Goal: Information Seeking & Learning: Learn about a topic

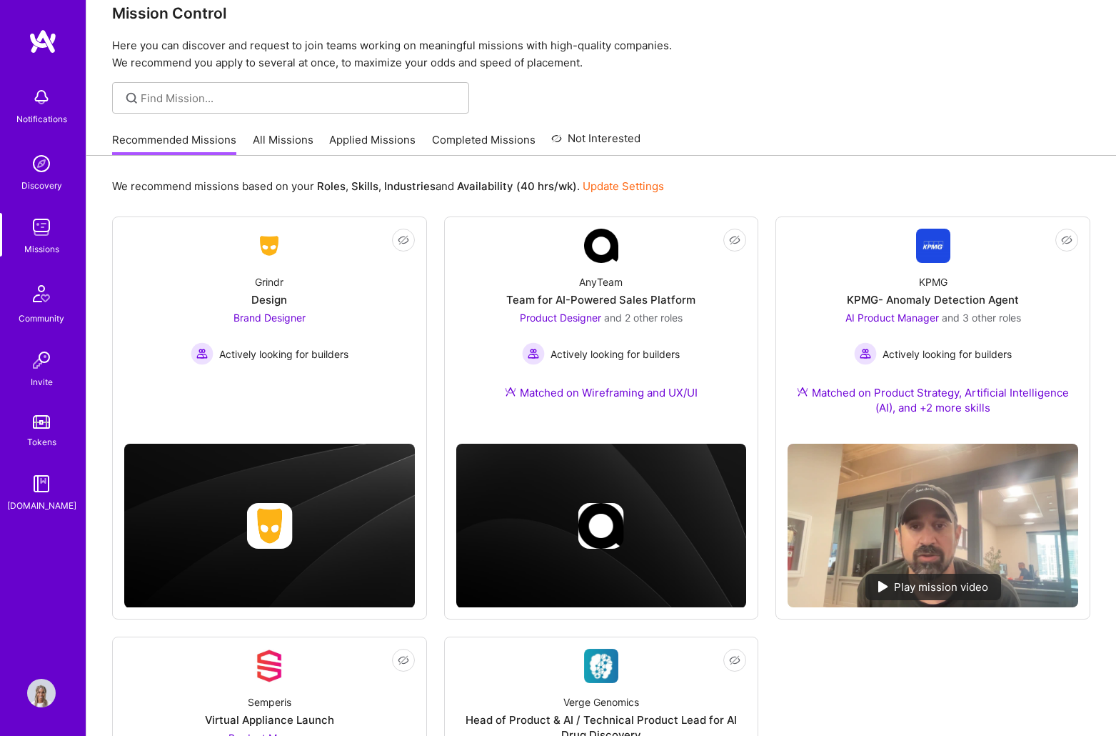
scroll to position [11, 0]
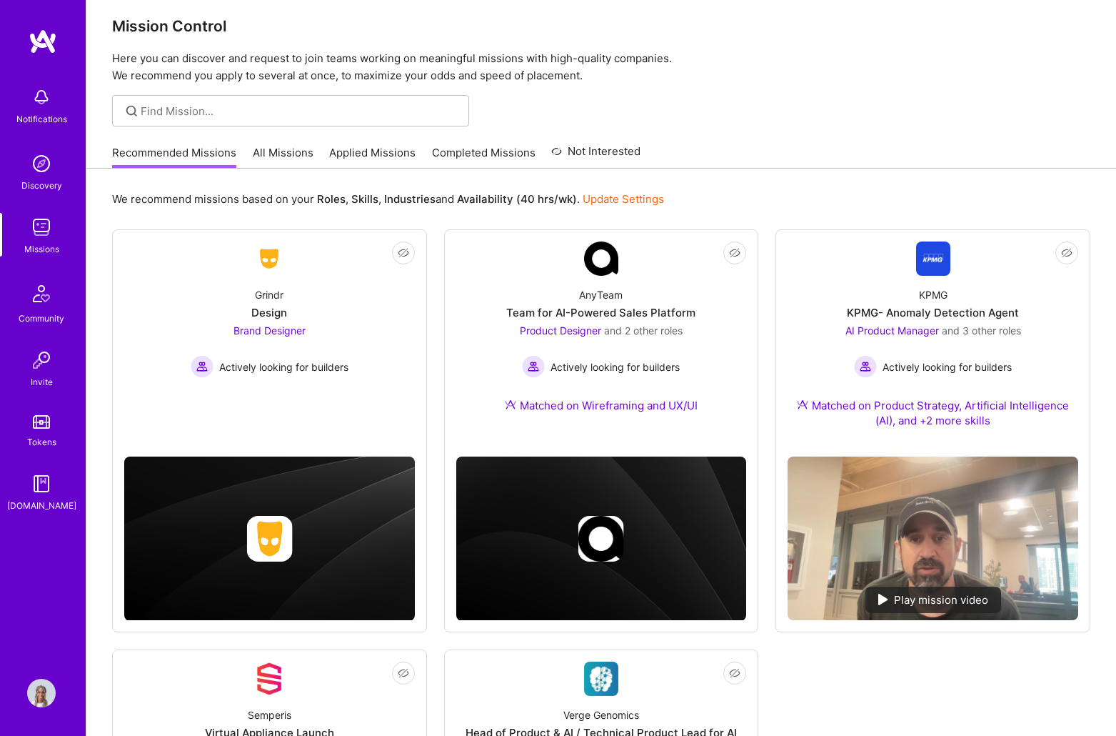
click at [34, 694] on img at bounding box center [41, 693] width 29 height 29
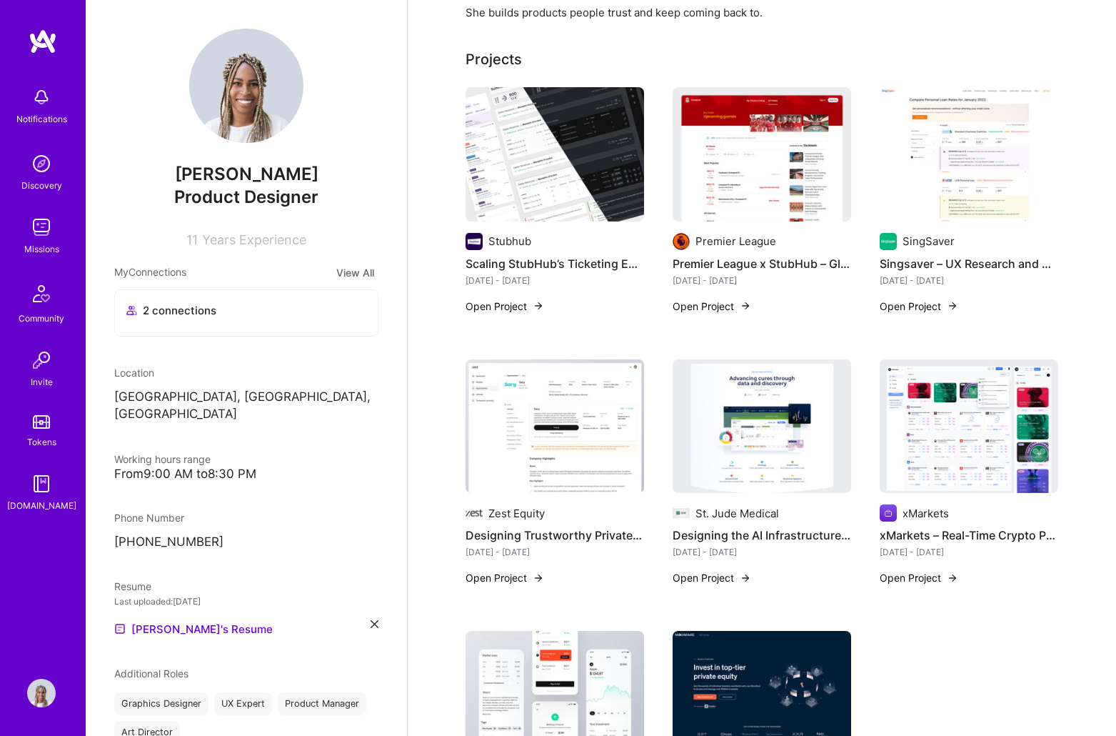
scroll to position [349, 0]
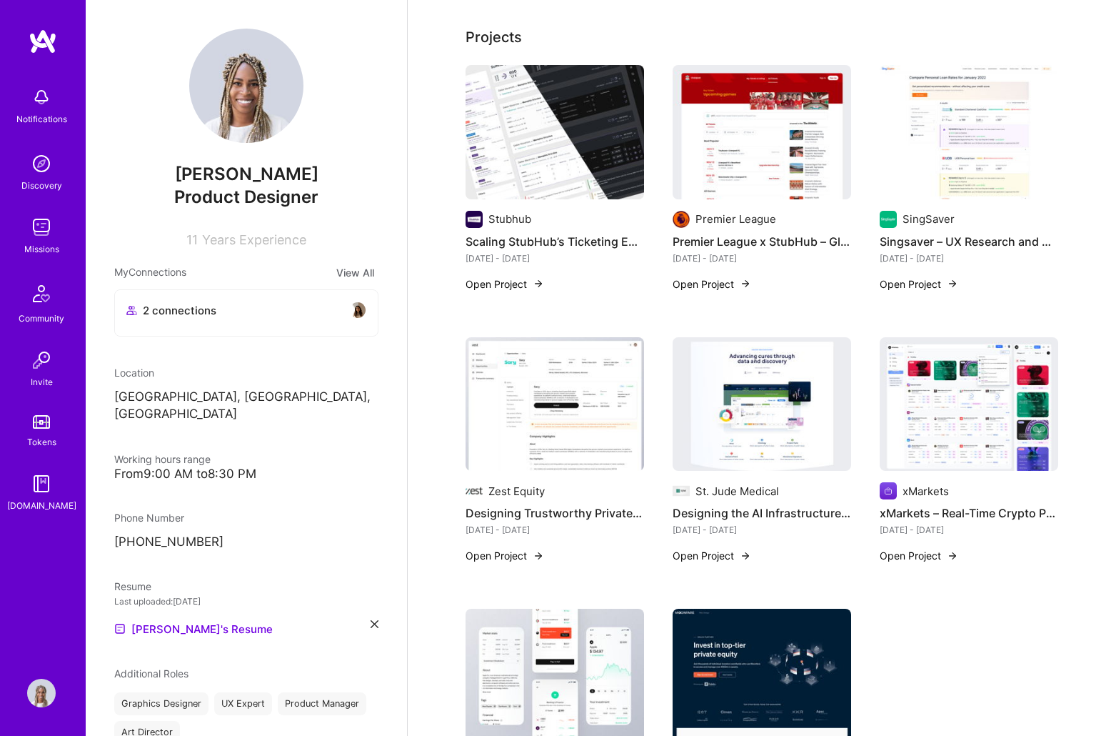
click at [514, 282] on button "Open Project" at bounding box center [505, 283] width 79 height 15
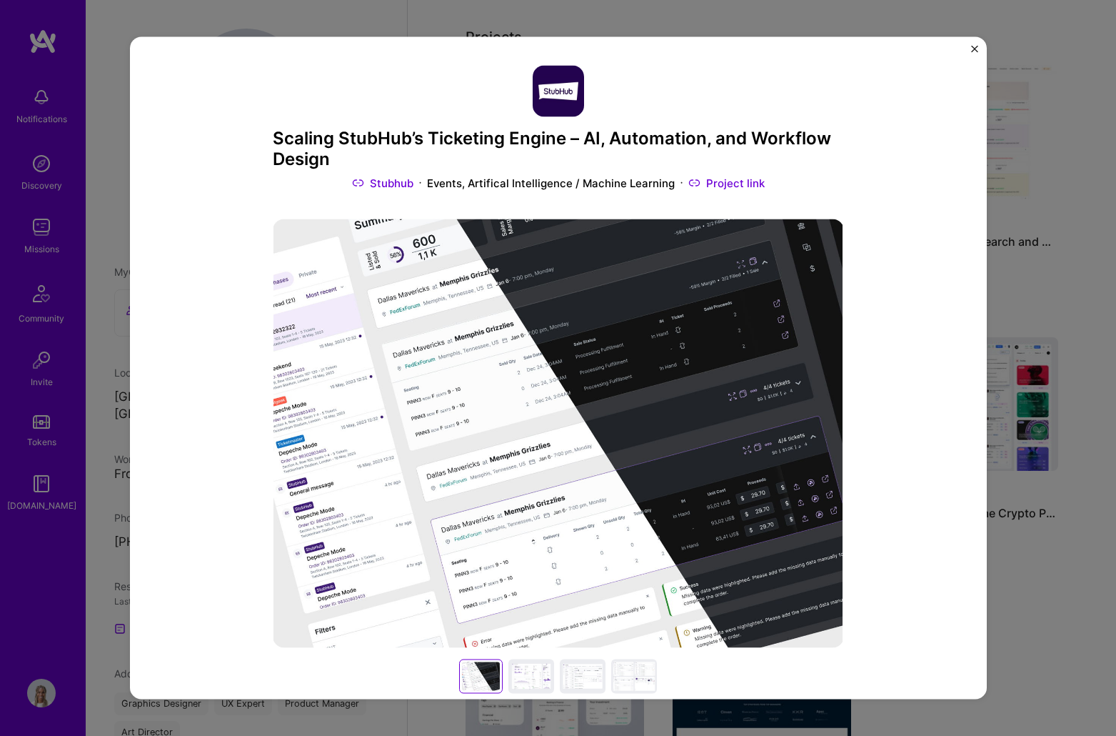
click at [619, 137] on h3 "Scaling StubHub’s Ticketing Engine – AI, Automation, and Workflow Design" at bounding box center [558, 149] width 571 height 41
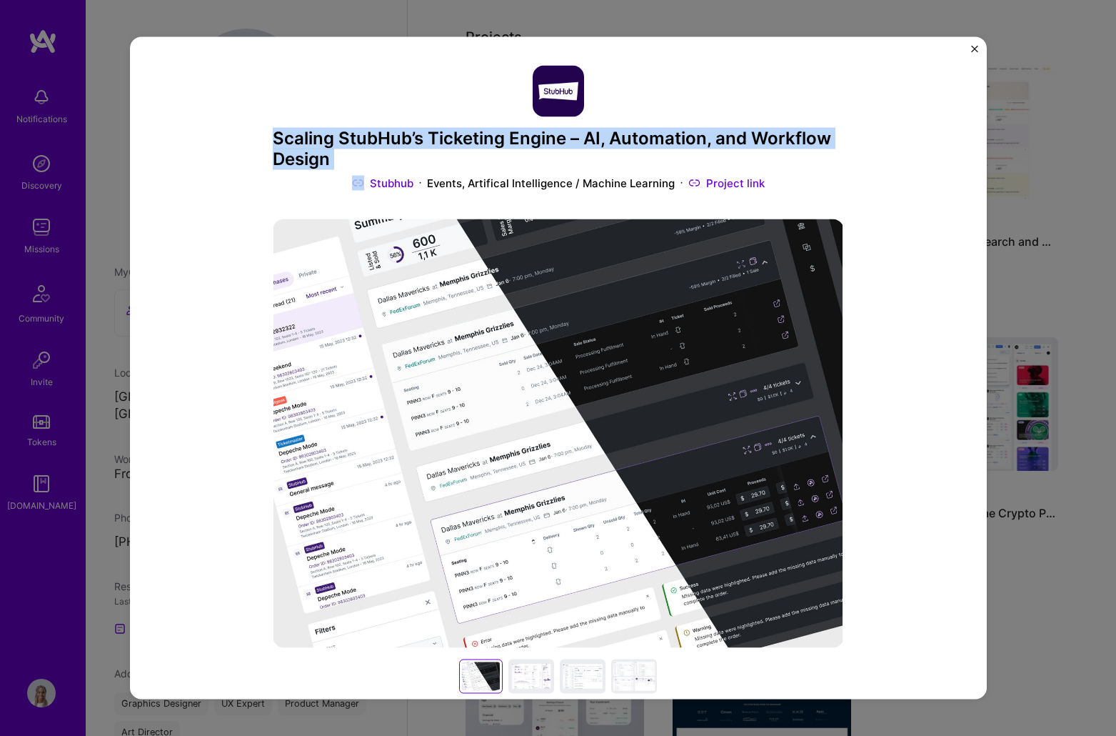
copy h3 "Scaling StubHub’s Ticketing Engine – AI, Automation, and Workflow Design"
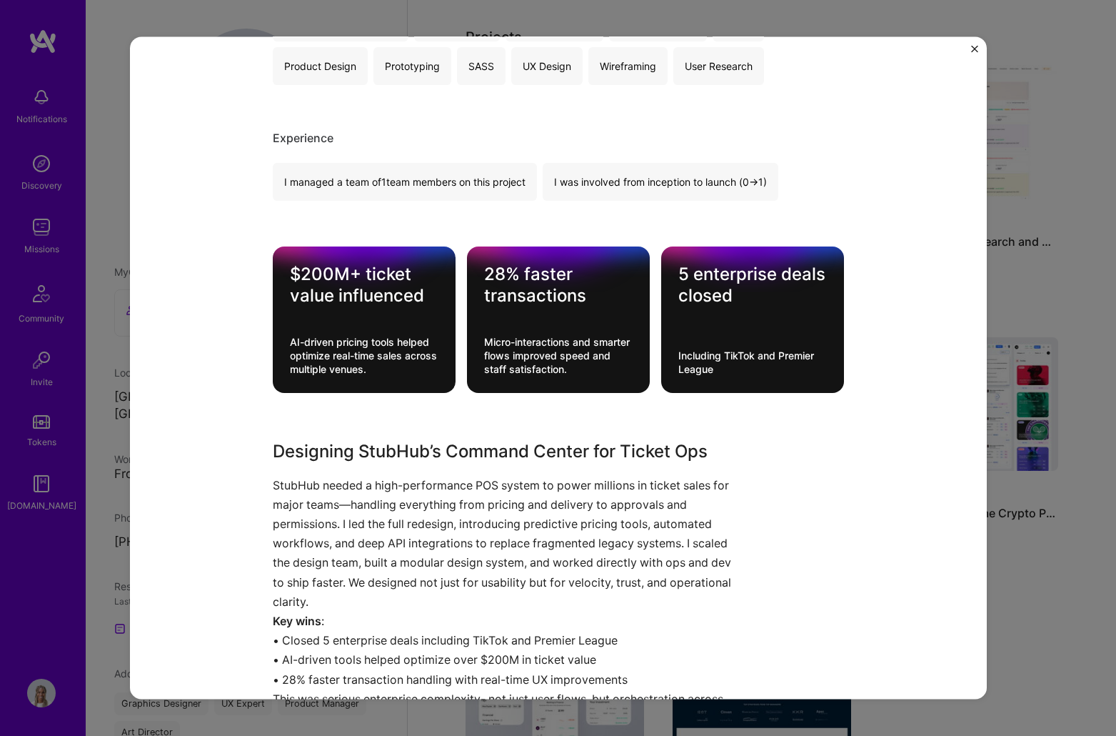
scroll to position [1045, 0]
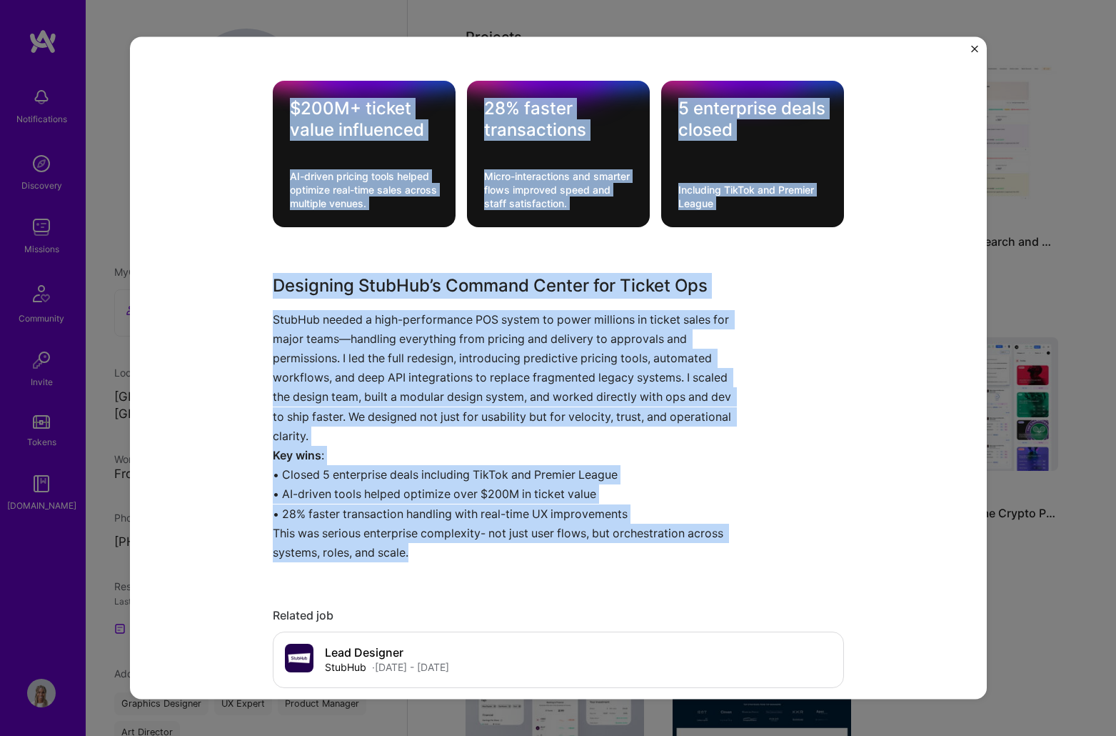
drag, startPoint x: 291, startPoint y: 102, endPoint x: 776, endPoint y: 537, distance: 652.0
click at [777, 539] on div "Scaling StubHub’s Ticketing Engine – AI, Automation, and Workflow Design Stubhu…" at bounding box center [558, 302] width 571 height 2563
copy div "$604L+ ipsumd sitam consectetu AD-elitse doeiusm tempo incidi utlabore etdo-mag…"
